Goal: Navigation & Orientation: Find specific page/section

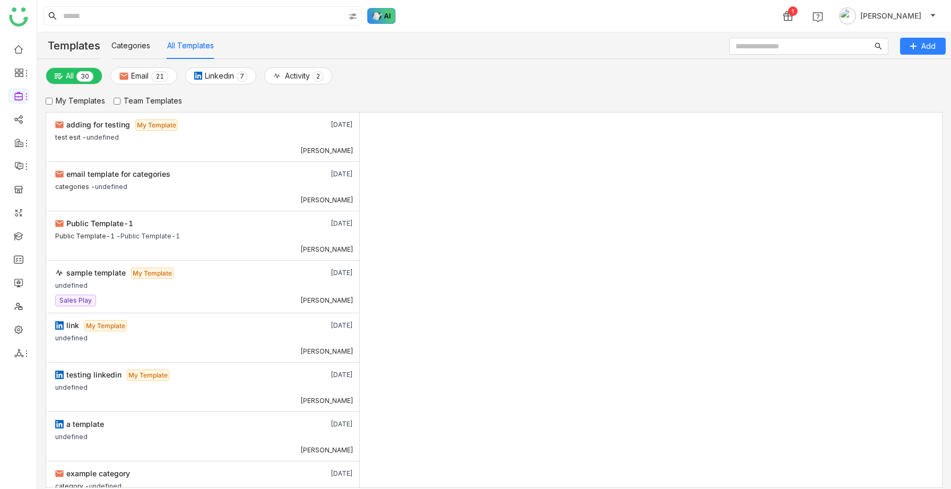
click at [377, 22] on img at bounding box center [381, 16] width 29 height 16
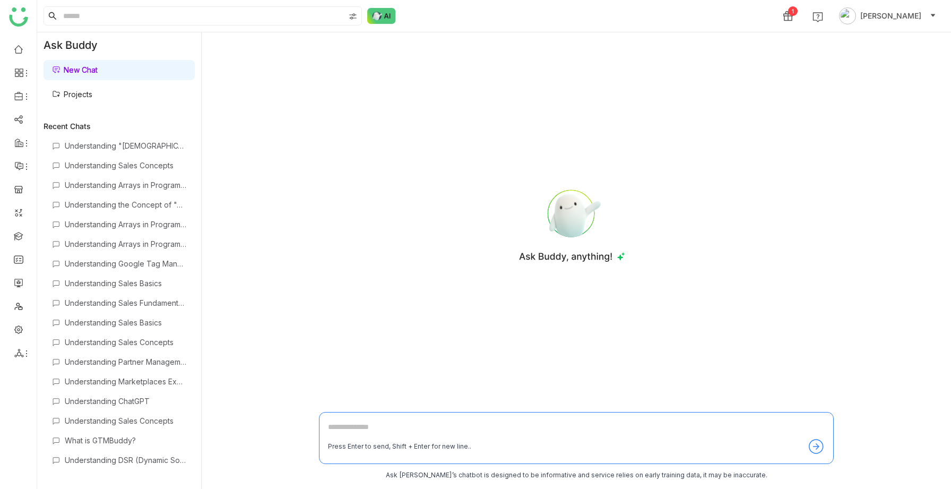
click at [92, 99] on link "Projects" at bounding box center [72, 94] width 40 height 9
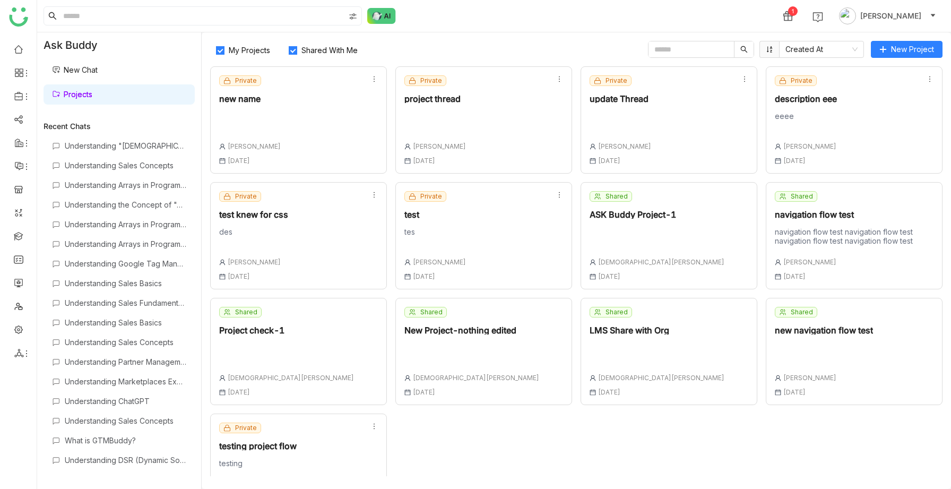
click at [279, 111] on div "Private new name [PERSON_NAME] [DATE]" at bounding box center [298, 119] width 177 height 107
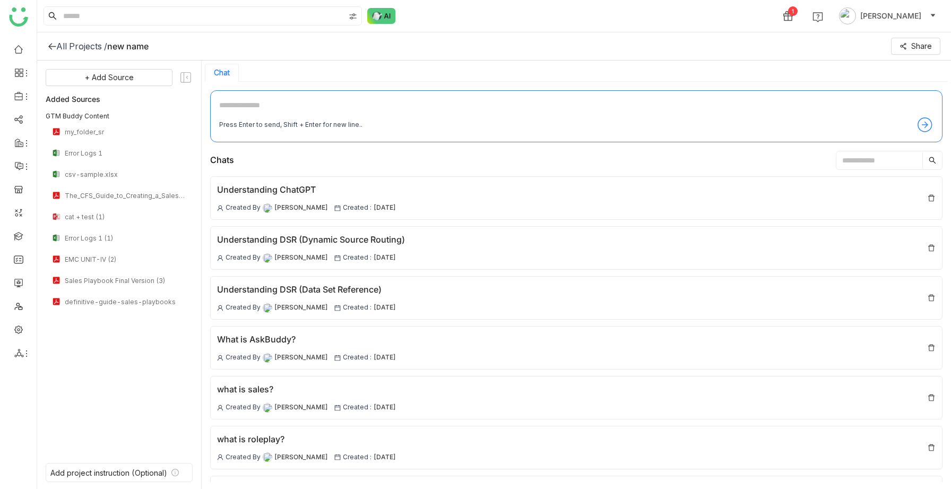
click at [71, 42] on div "All Projects /" at bounding box center [81, 46] width 51 height 11
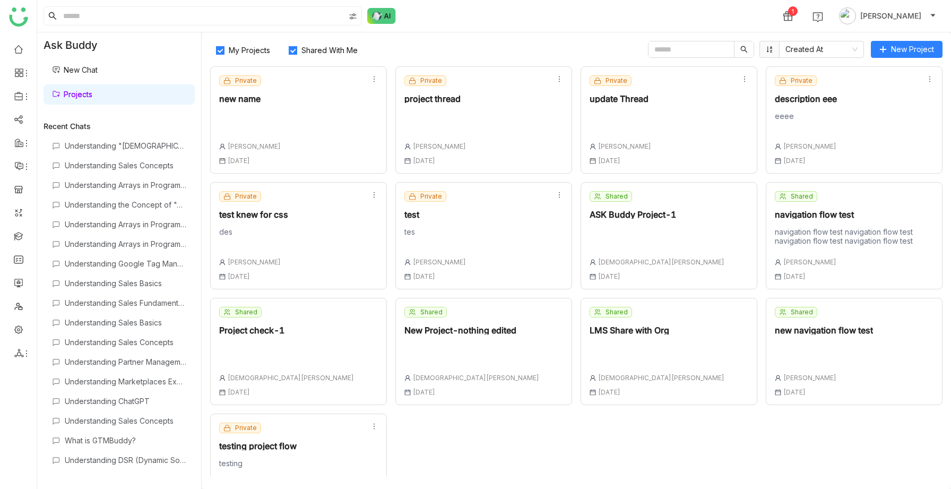
click at [451, 140] on div "Private project thread [PERSON_NAME] [DATE]" at bounding box center [436, 119] width 62 height 89
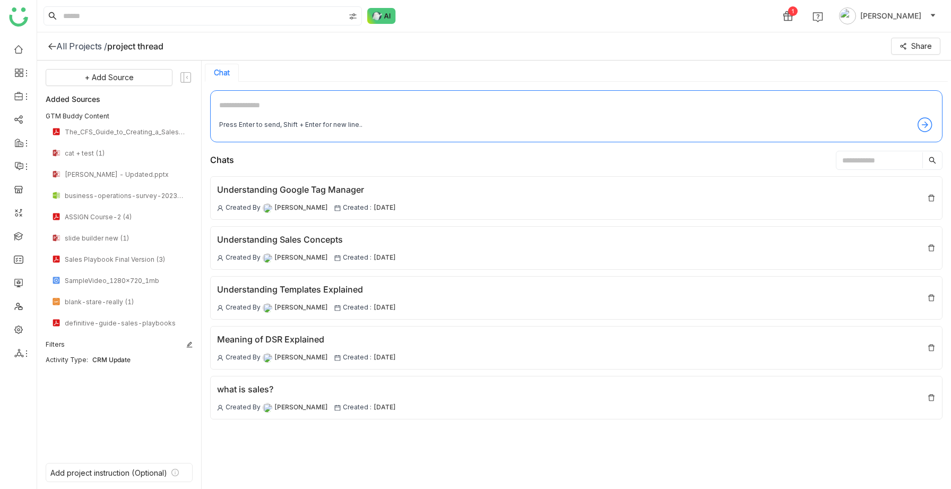
click at [82, 49] on div "All Projects /" at bounding box center [81, 46] width 51 height 11
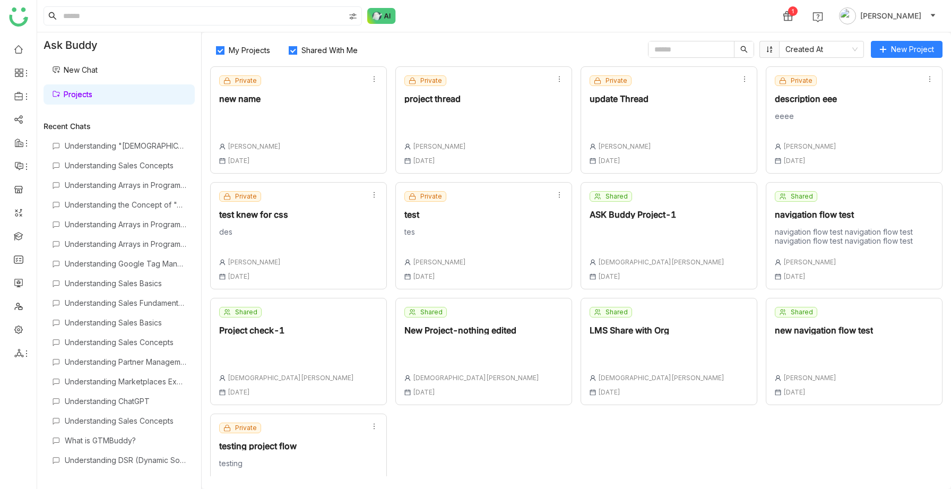
click at [454, 259] on span "[PERSON_NAME]" at bounding box center [439, 262] width 53 height 8
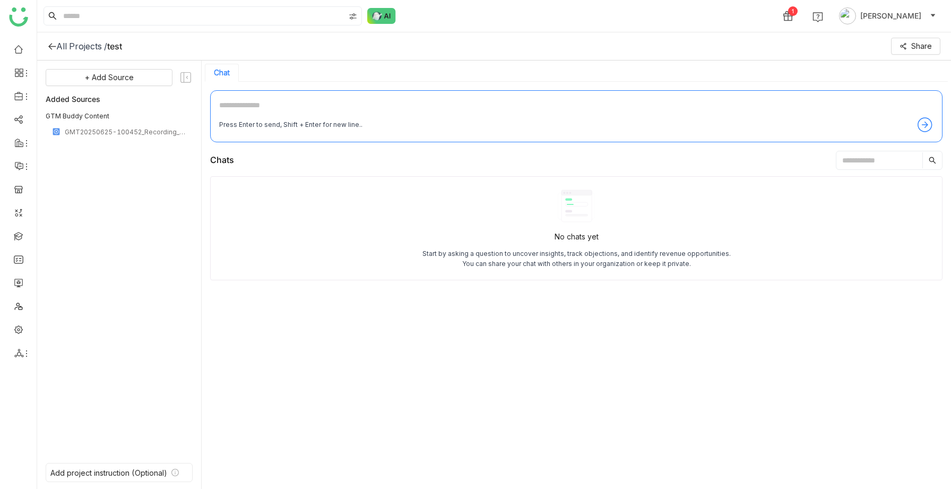
click at [85, 47] on div "All Projects /" at bounding box center [81, 46] width 51 height 11
